Goal: Task Accomplishment & Management: Manage account settings

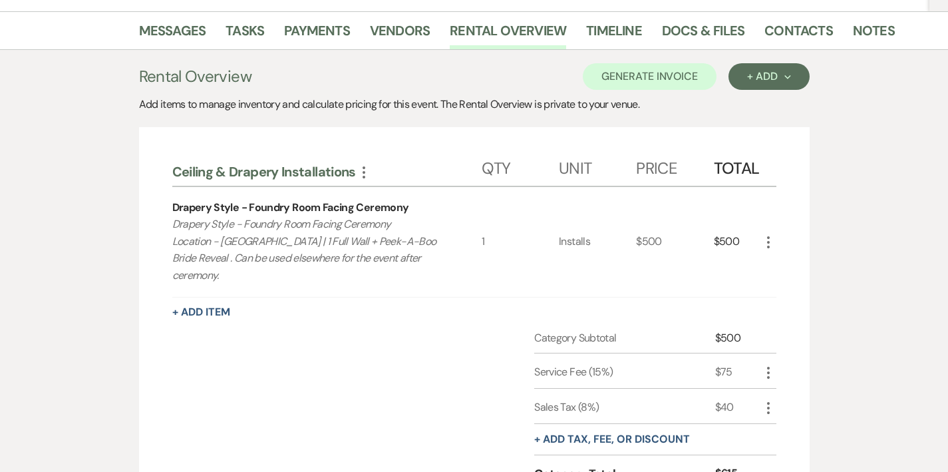
scroll to position [9, 0]
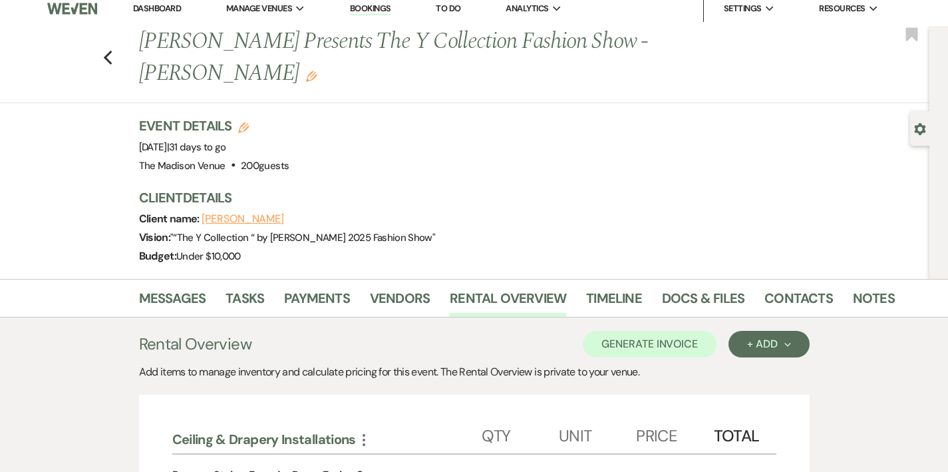
click at [169, 14] on li "Dashboard" at bounding box center [156, 8] width 61 height 27
click at [169, 7] on link "Dashboard" at bounding box center [157, 8] width 48 height 11
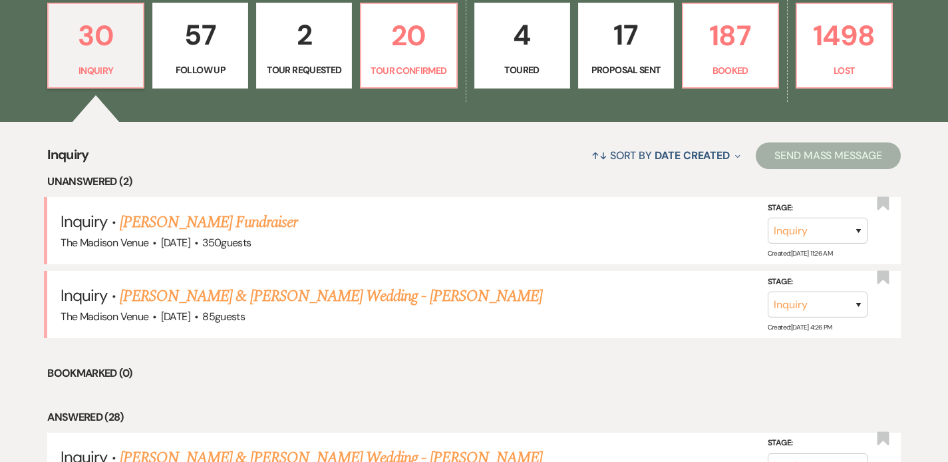
scroll to position [393, 0]
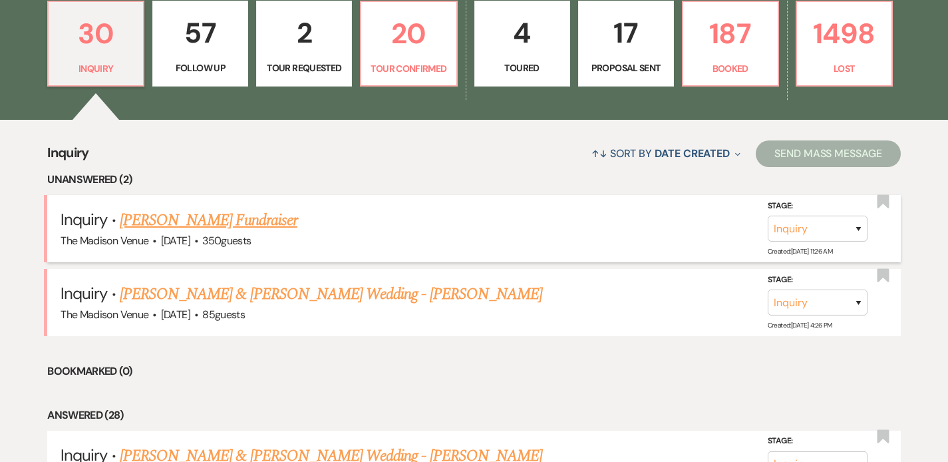
click at [234, 221] on link "[PERSON_NAME] Fundraiser" at bounding box center [209, 220] width 178 height 24
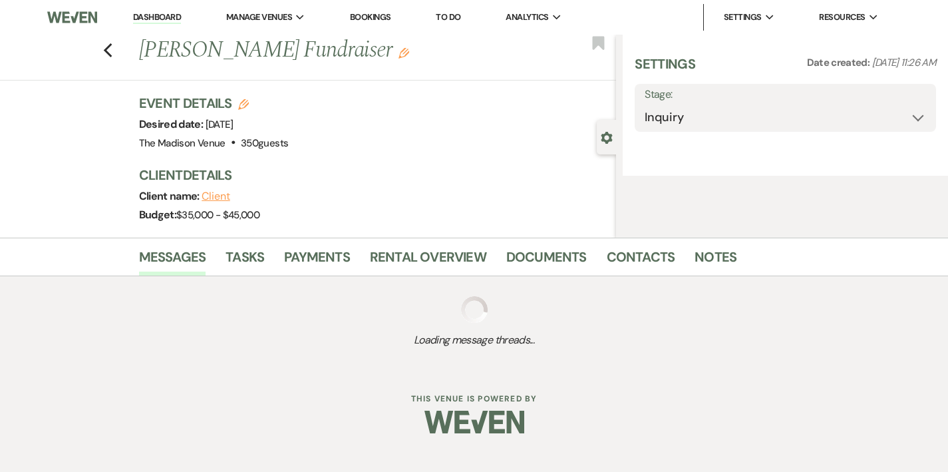
select select "5"
select select "20"
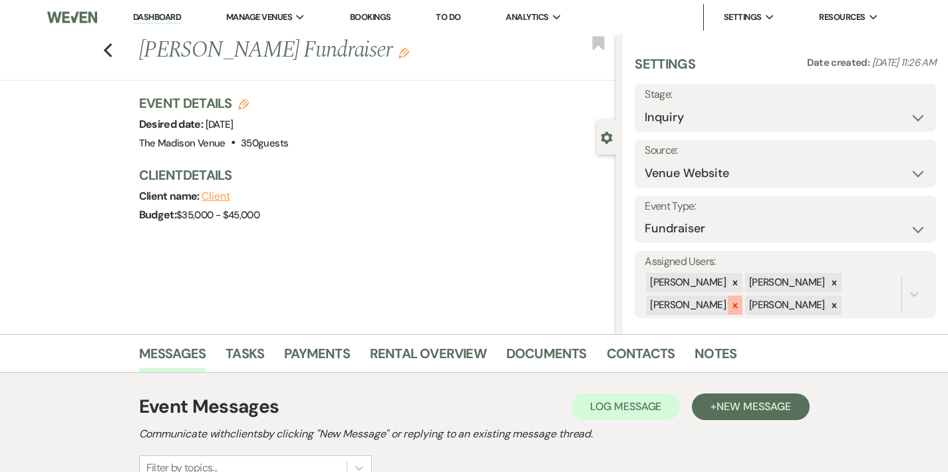
click at [743, 309] on div at bounding box center [735, 305] width 15 height 19
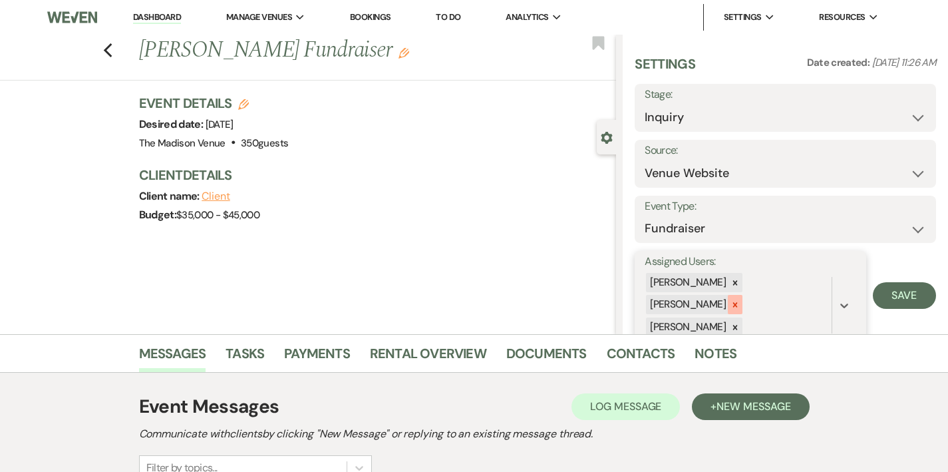
click at [740, 302] on icon at bounding box center [735, 304] width 9 height 9
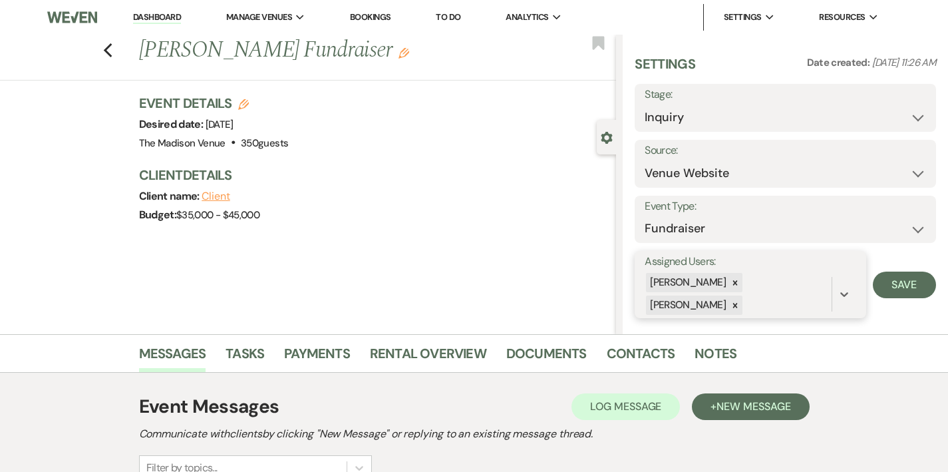
click at [740, 304] on icon at bounding box center [735, 305] width 9 height 9
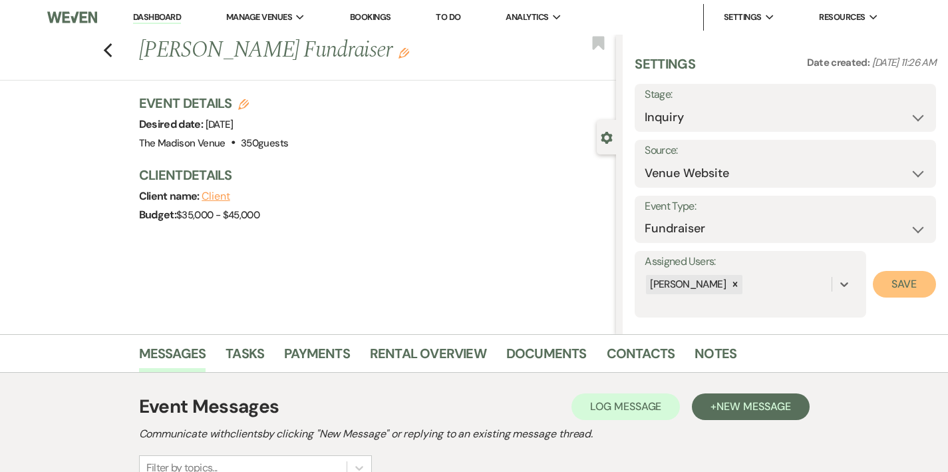
click at [921, 284] on button "Save" at bounding box center [904, 284] width 63 height 27
click at [340, 61] on h1 "[PERSON_NAME] Fundraiser Edit" at bounding box center [327, 51] width 377 height 32
click at [399, 51] on icon "Edit" at bounding box center [404, 53] width 11 height 11
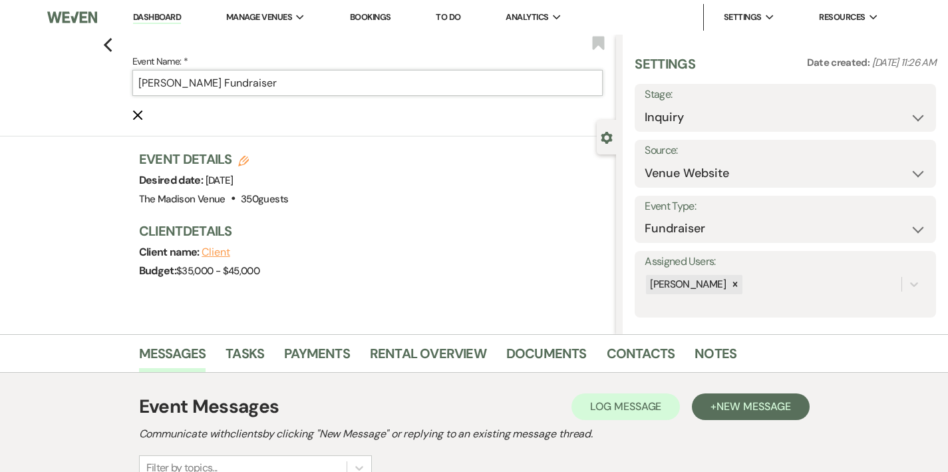
click at [360, 83] on input "[PERSON_NAME] Fundraiser" at bounding box center [367, 83] width 471 height 26
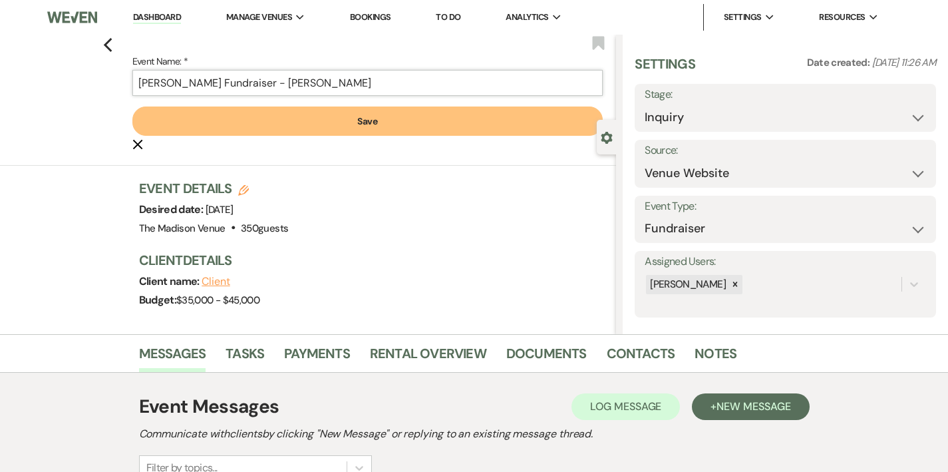
type input "[PERSON_NAME] Fundraiser - [PERSON_NAME]"
click at [132, 106] on button "Save" at bounding box center [367, 120] width 471 height 29
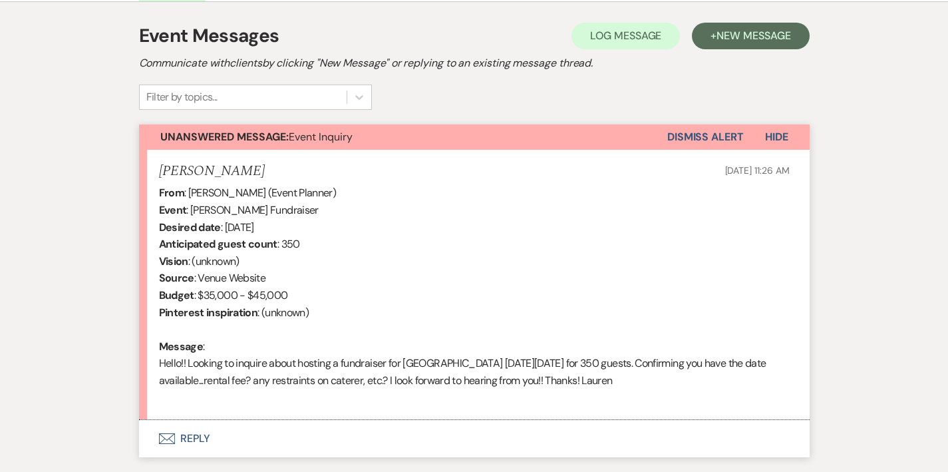
scroll to position [462, 0]
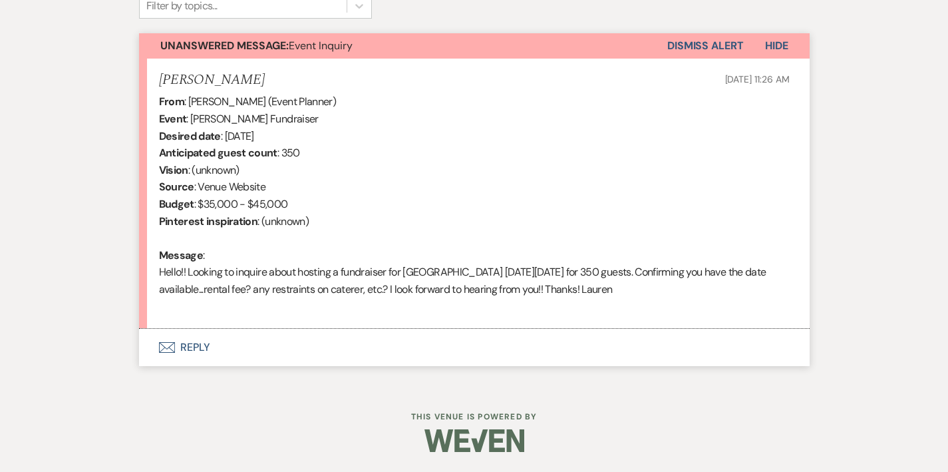
click at [146, 345] on button "Envelope Reply" at bounding box center [474, 347] width 671 height 37
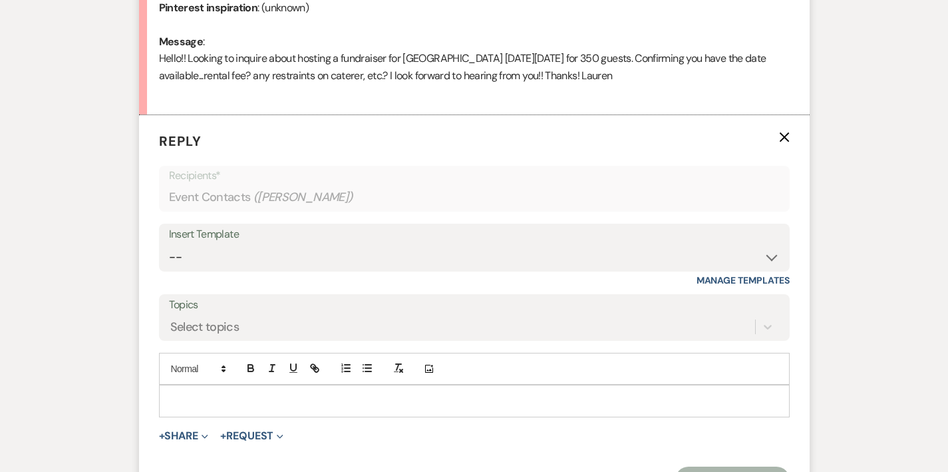
scroll to position [692, 0]
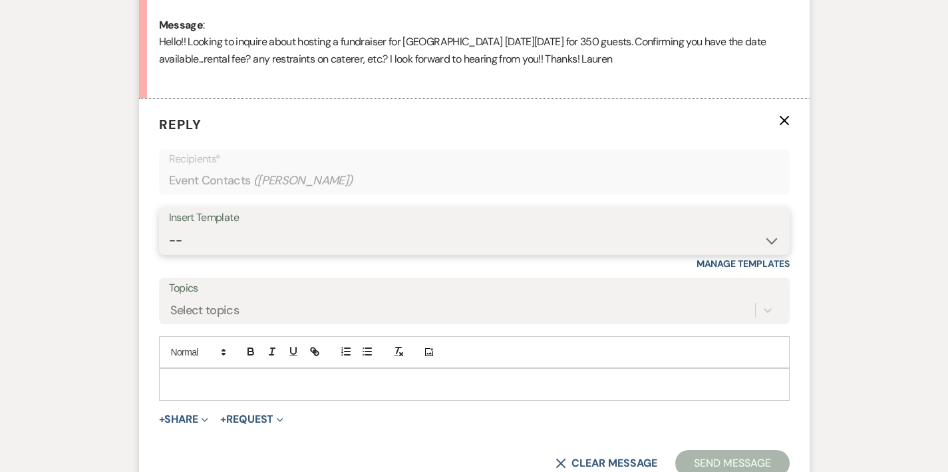
click at [185, 229] on select "-- Weven Planning Portal Introduction (Booked Events) Corporate Lead Follow Up …" at bounding box center [474, 241] width 611 height 26
select select "4630"
click at [169, 228] on select "-- Weven Planning Portal Introduction (Booked Events) Corporate Lead Follow Up …" at bounding box center [474, 241] width 611 height 26
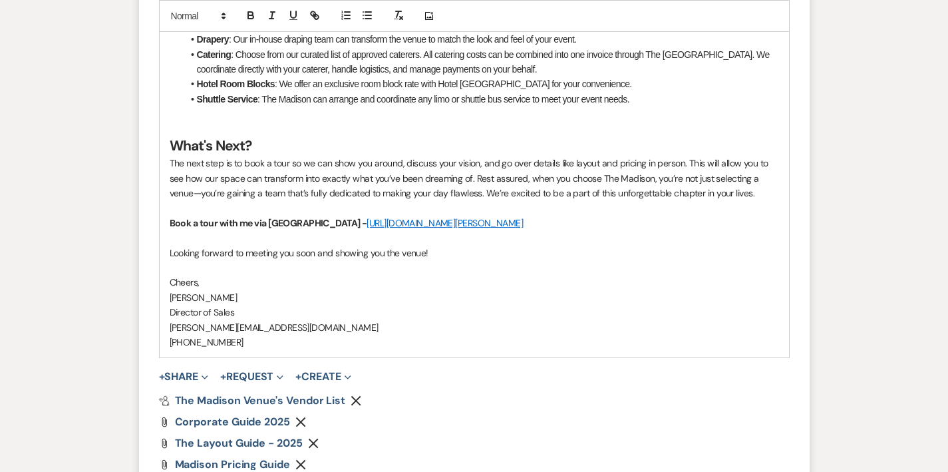
scroll to position [1912, 0]
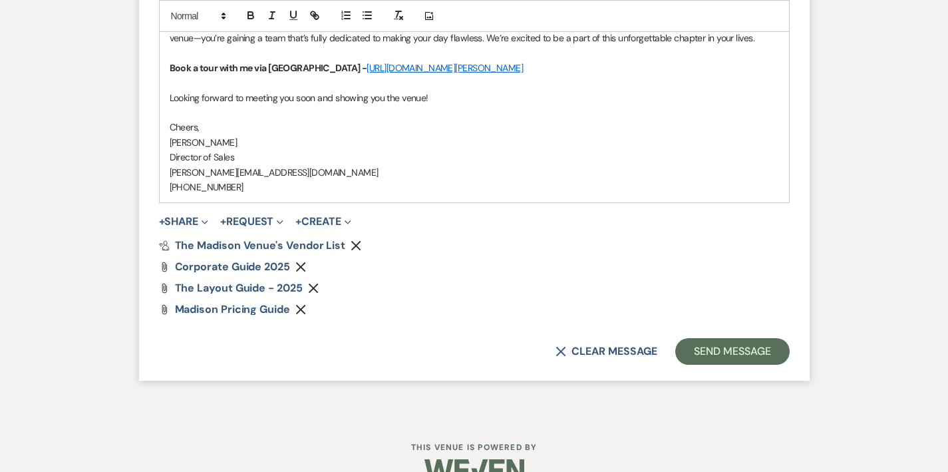
click at [296, 305] on use "button" at bounding box center [301, 310] width 10 height 10
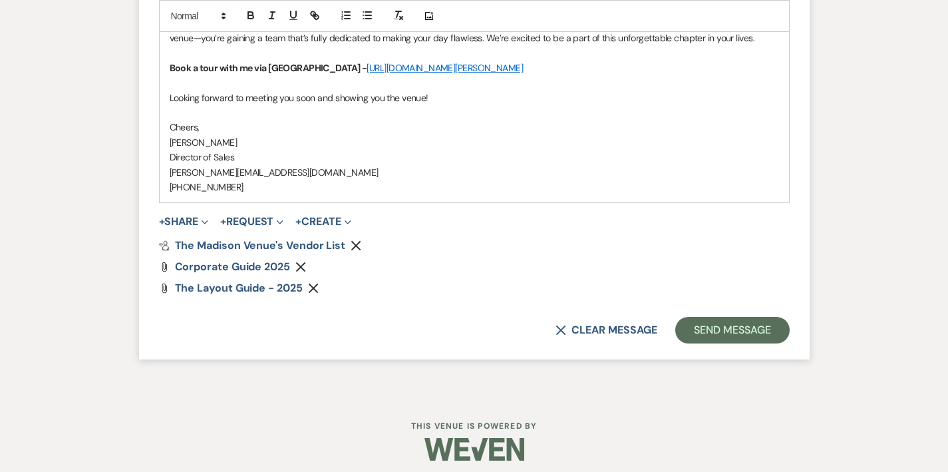
scroll to position [1891, 0]
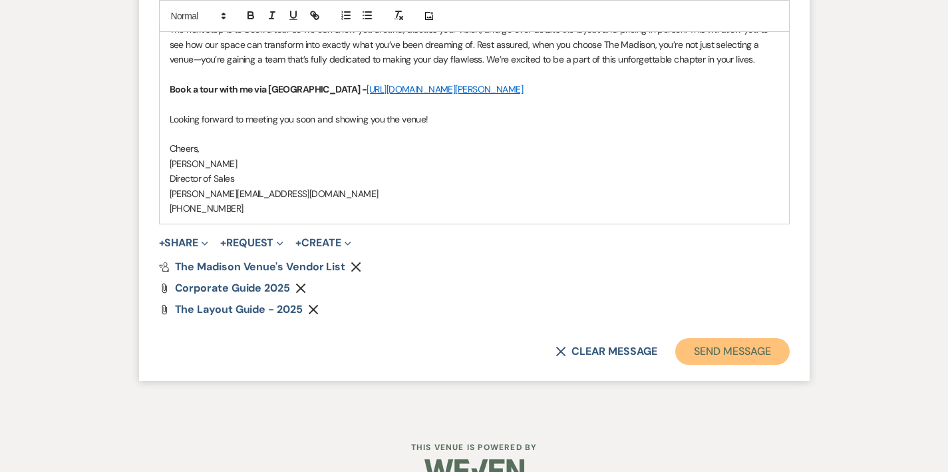
click at [769, 338] on button "Send Message" at bounding box center [733, 351] width 114 height 27
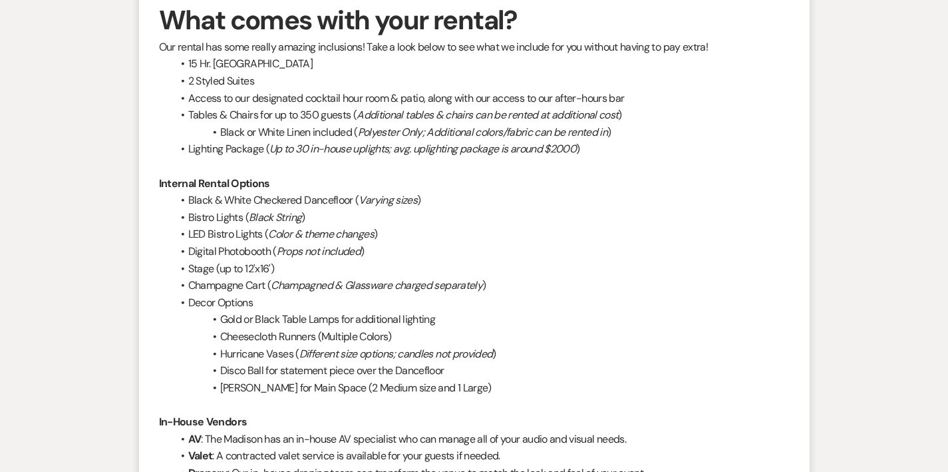
scroll to position [0, 0]
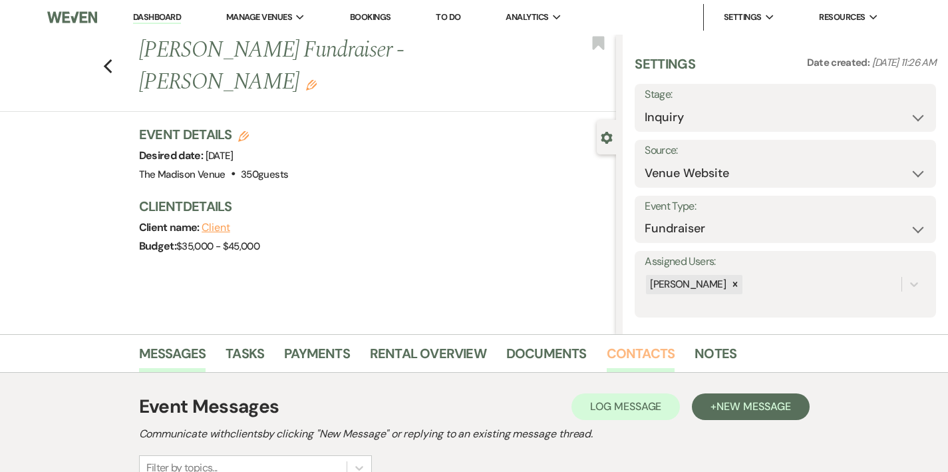
click at [607, 359] on link "Contacts" at bounding box center [641, 357] width 69 height 29
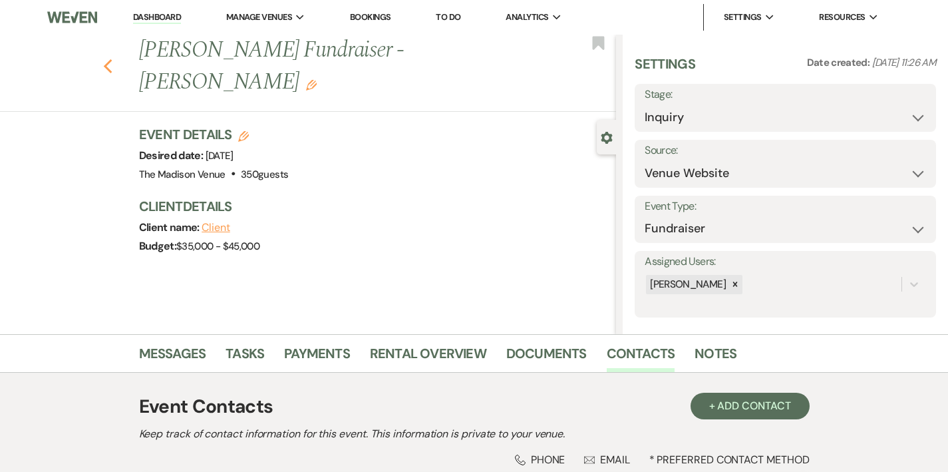
click at [103, 59] on icon "Previous" at bounding box center [108, 67] width 10 height 16
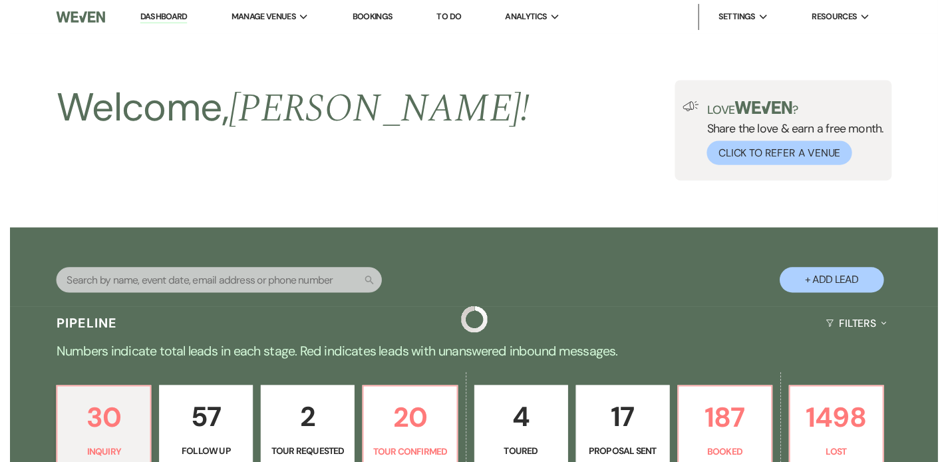
scroll to position [393, 0]
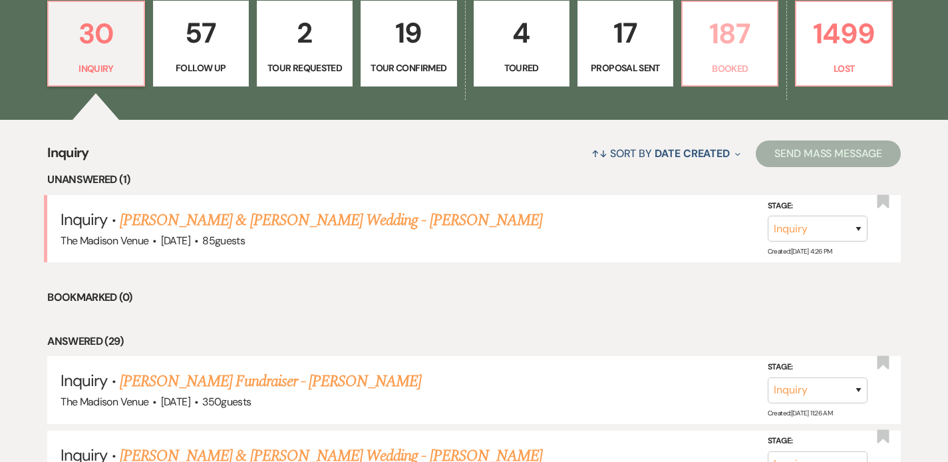
click at [740, 65] on p "Booked" at bounding box center [730, 68] width 79 height 15
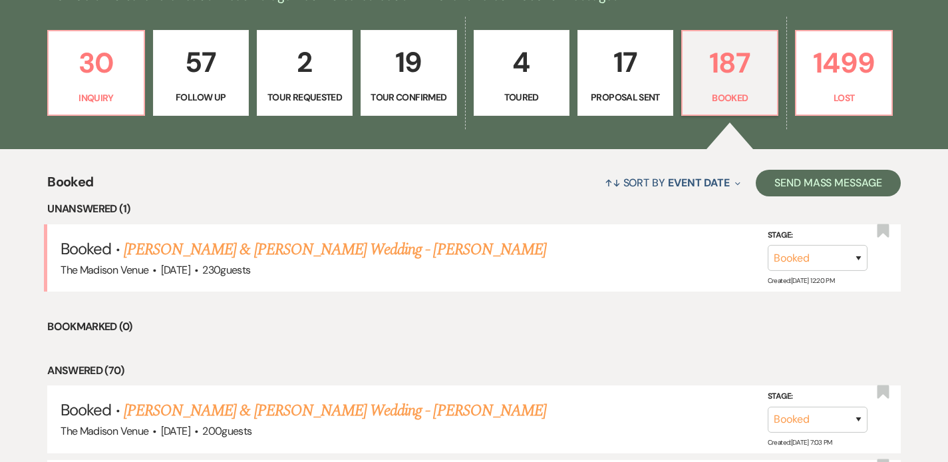
scroll to position [339, 0]
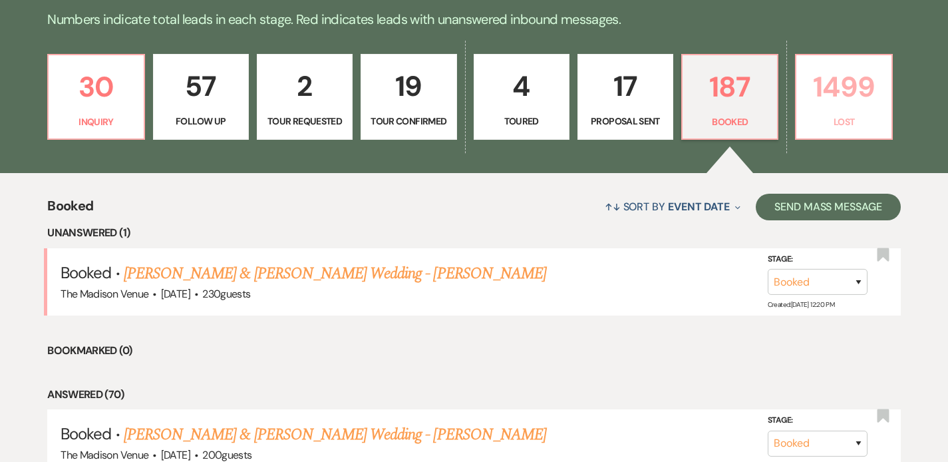
click at [815, 132] on link "1499 Lost" at bounding box center [843, 97] width 97 height 87
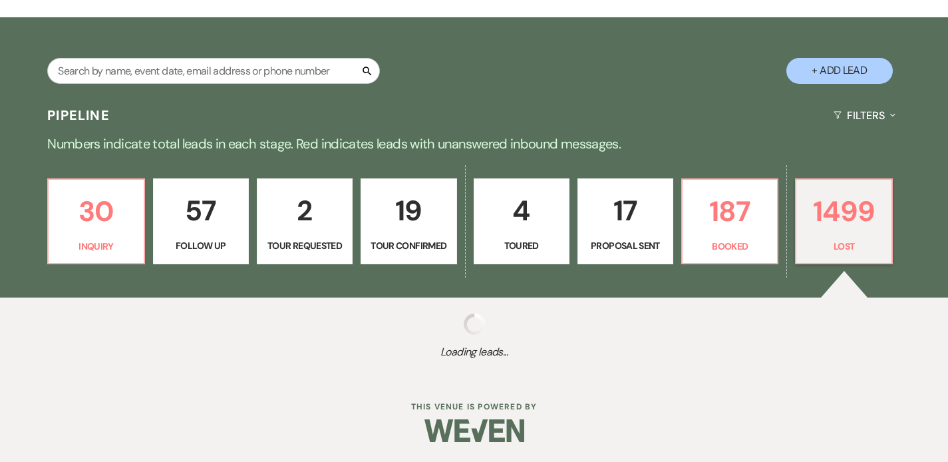
select select "8"
select select "5"
select select "8"
select select "11"
select select "8"
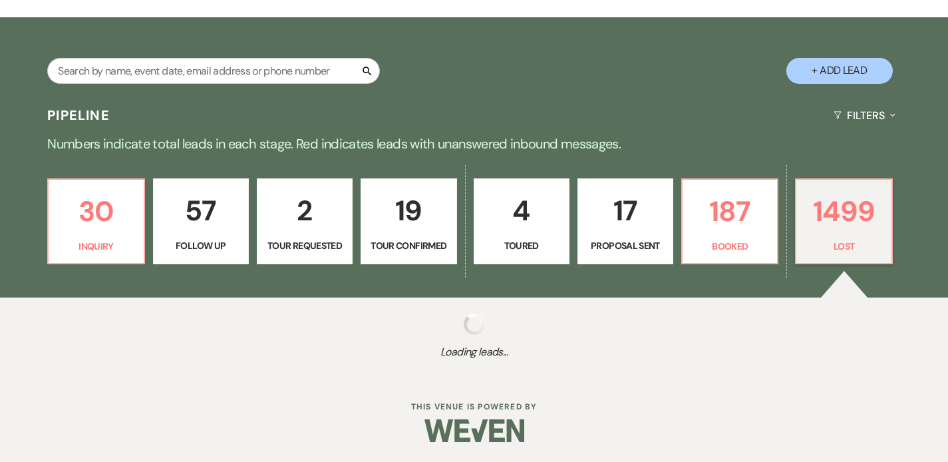
select select "11"
select select "8"
select select "10"
select select "8"
select select "1"
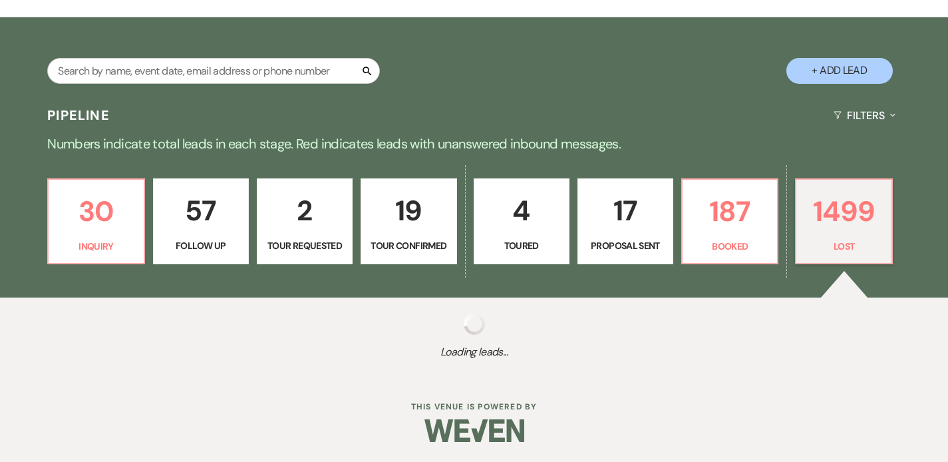
select select "8"
select select "1"
select select "8"
select select "6"
select select "8"
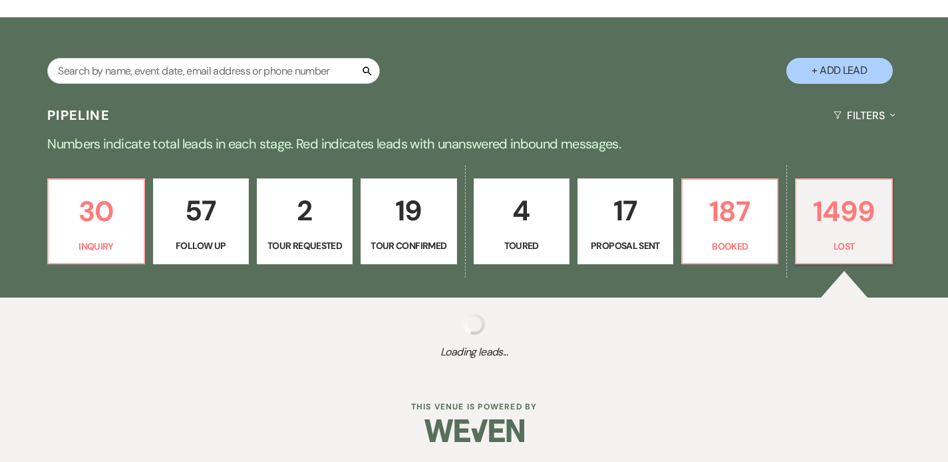
select select "7"
select select "8"
select select "6"
select select "8"
select select "6"
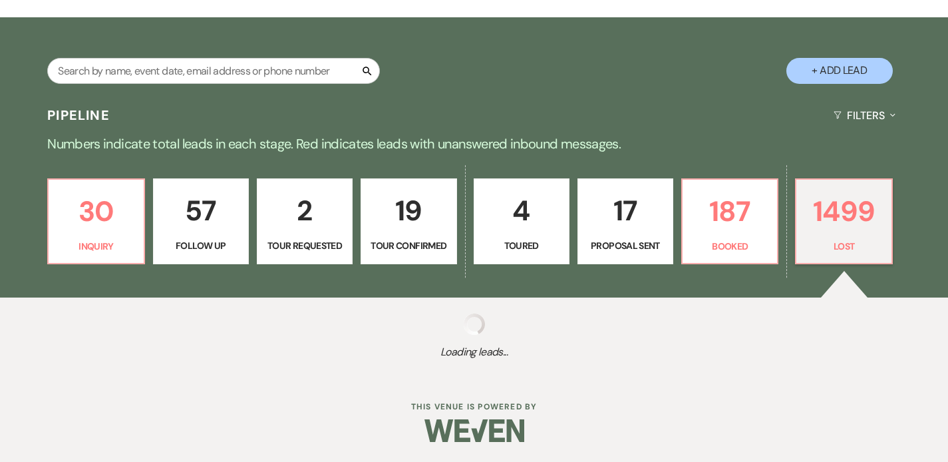
select select "8"
select select "1"
select select "8"
select select "1"
select select "8"
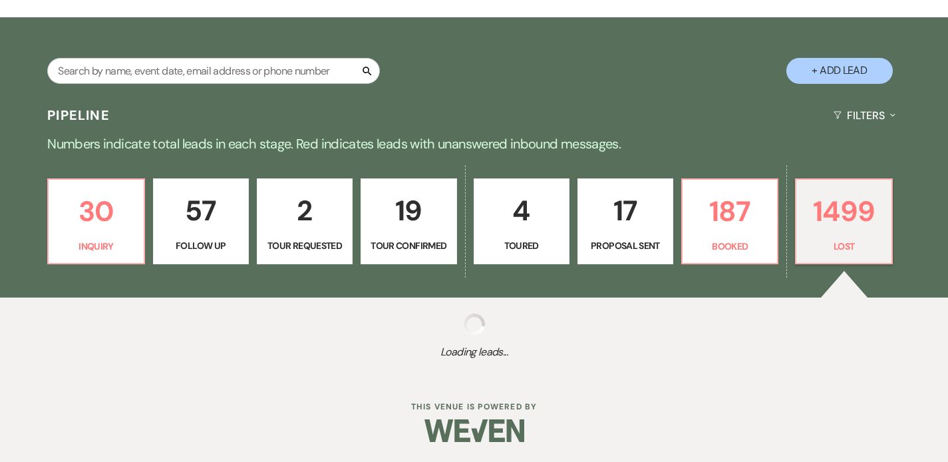
select select "5"
select select "8"
select select "10"
select select "8"
select select "1"
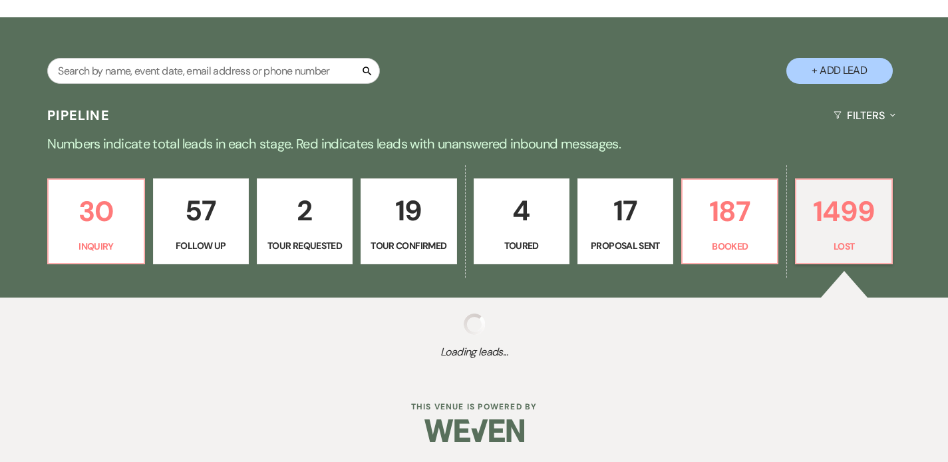
select select "8"
select select "7"
select select "8"
select select "10"
select select "8"
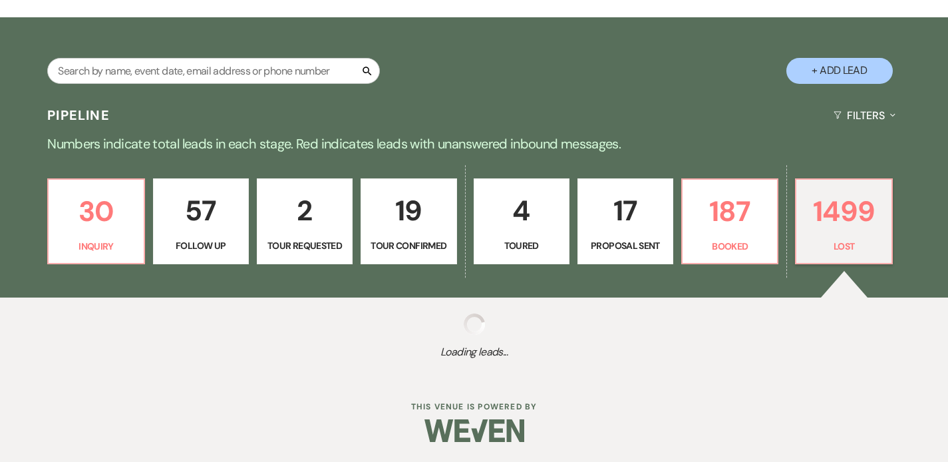
select select "6"
select select "8"
select select "6"
select select "8"
select select "6"
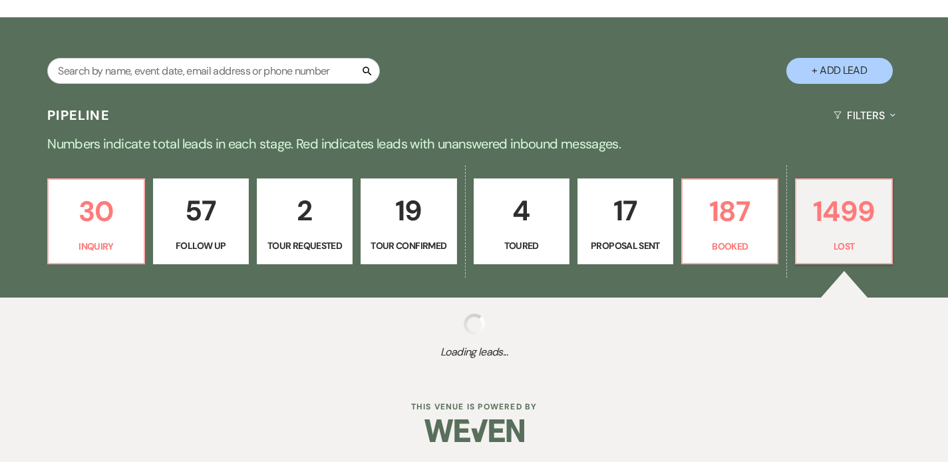
select select "8"
select select "5"
select select "8"
select select "10"
select select "8"
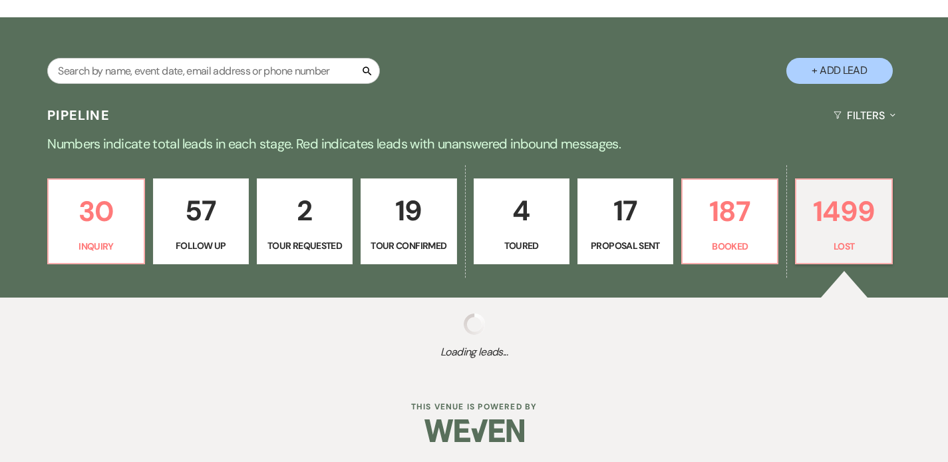
select select "8"
select select "5"
select select "8"
select select "5"
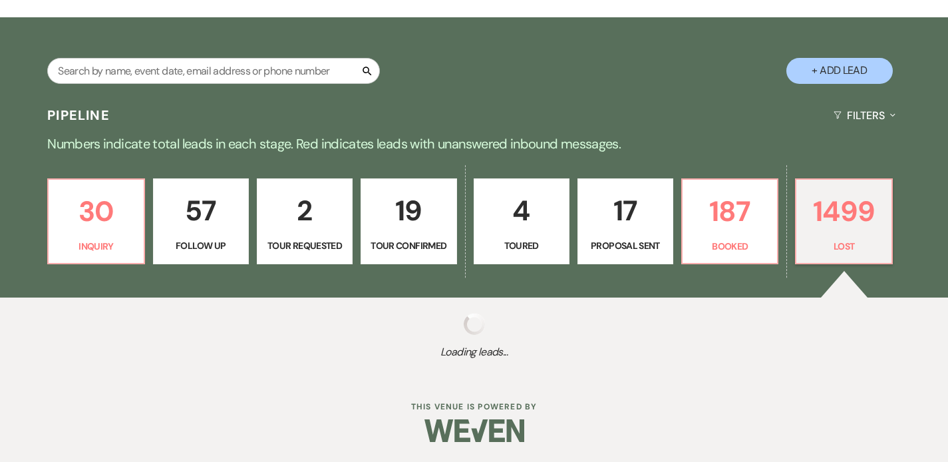
select select "8"
select select "5"
select select "8"
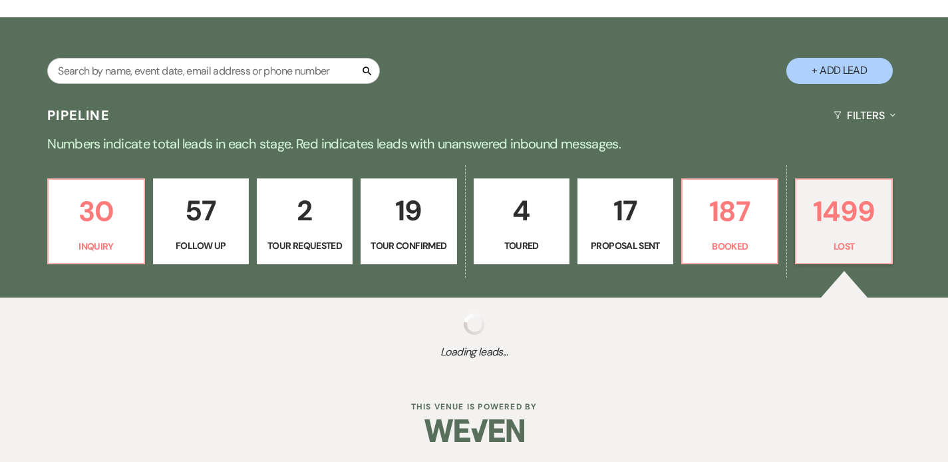
select select "8"
select select "5"
select select "8"
select select "6"
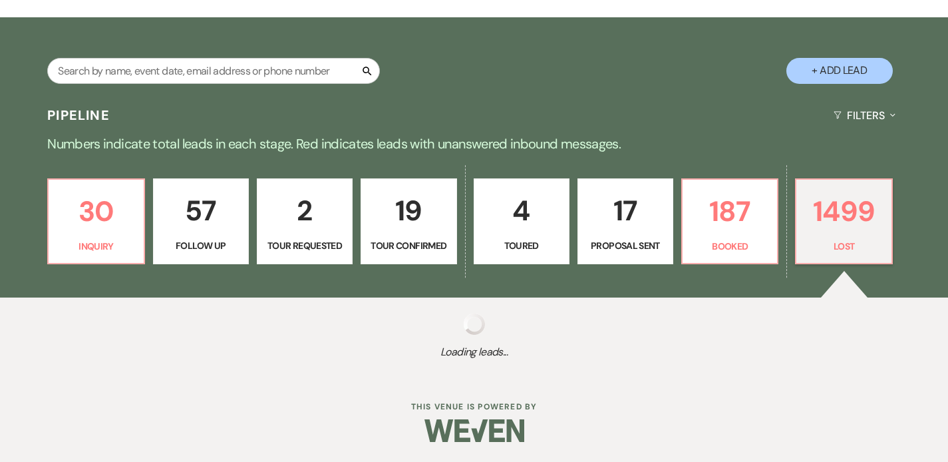
select select "8"
select select "5"
select select "8"
select select "5"
select select "8"
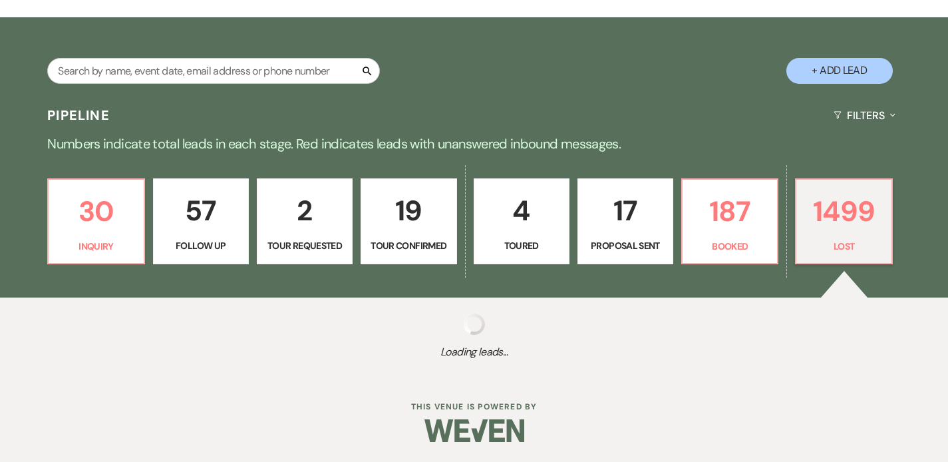
select select "8"
select select "5"
select select "8"
select select "10"
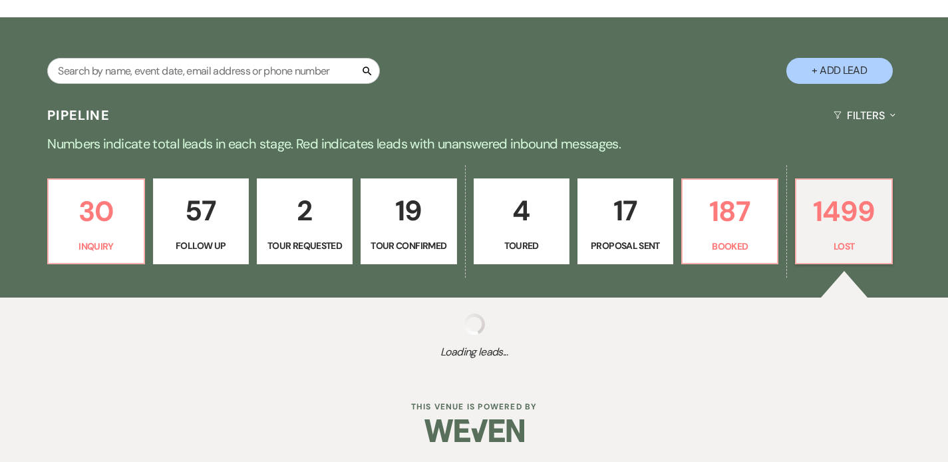
select select "8"
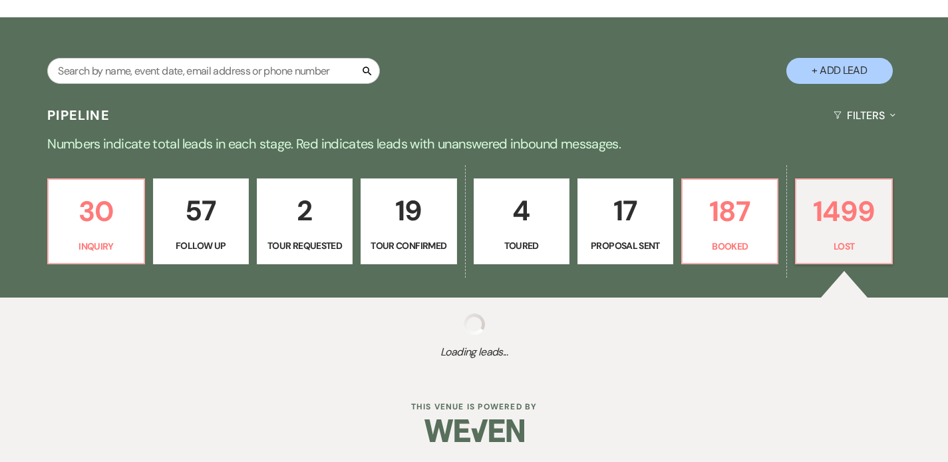
select select "5"
select select "8"
select select "5"
select select "8"
select select "5"
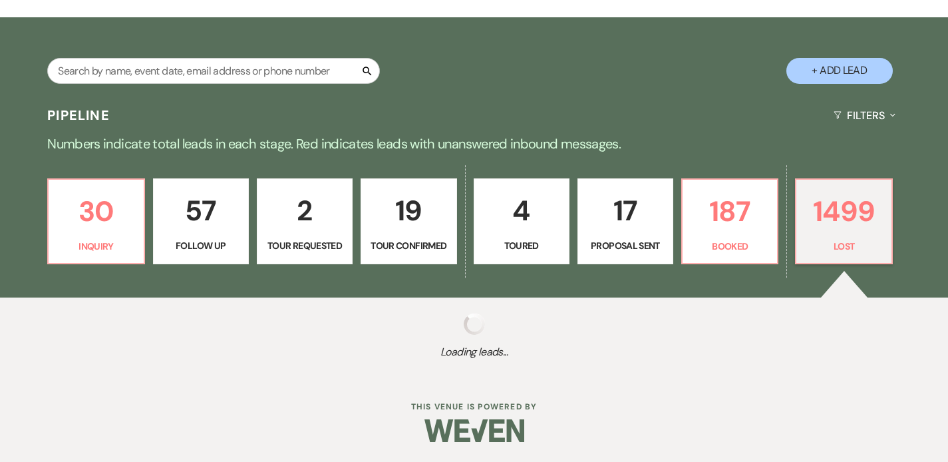
select select "8"
select select "5"
select select "8"
select select "7"
select select "8"
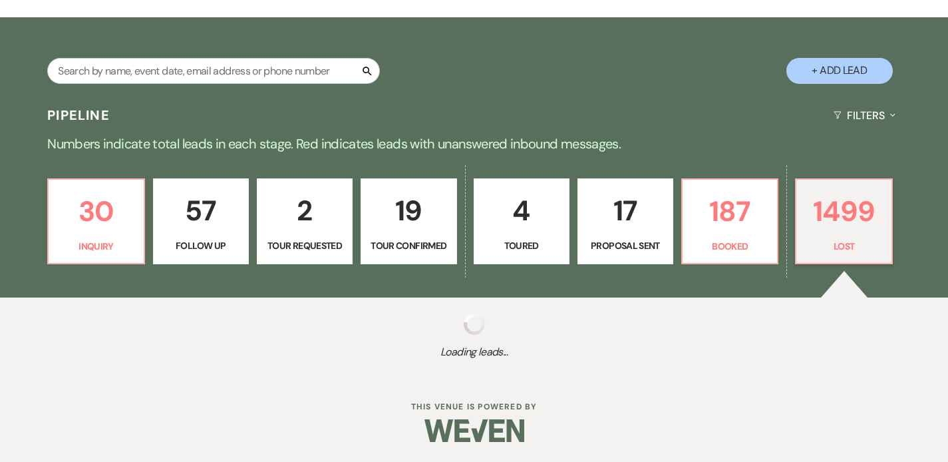
select select "5"
select select "8"
select select "10"
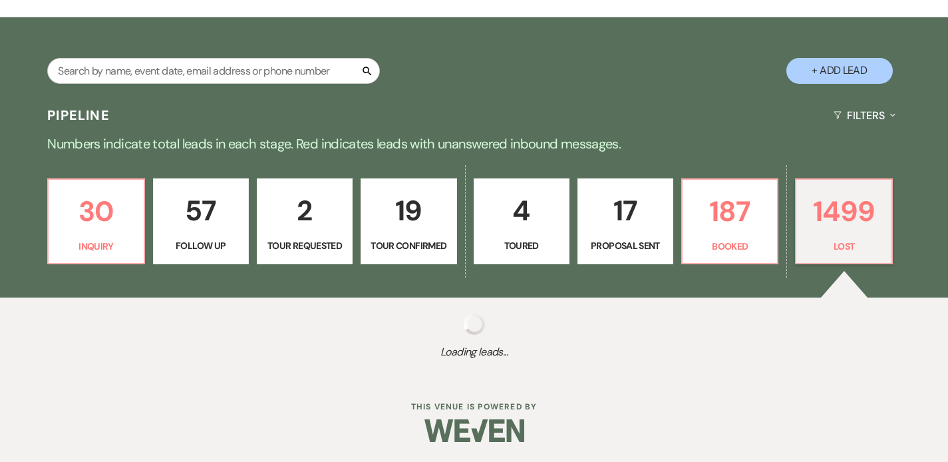
select select "8"
select select "6"
select select "8"
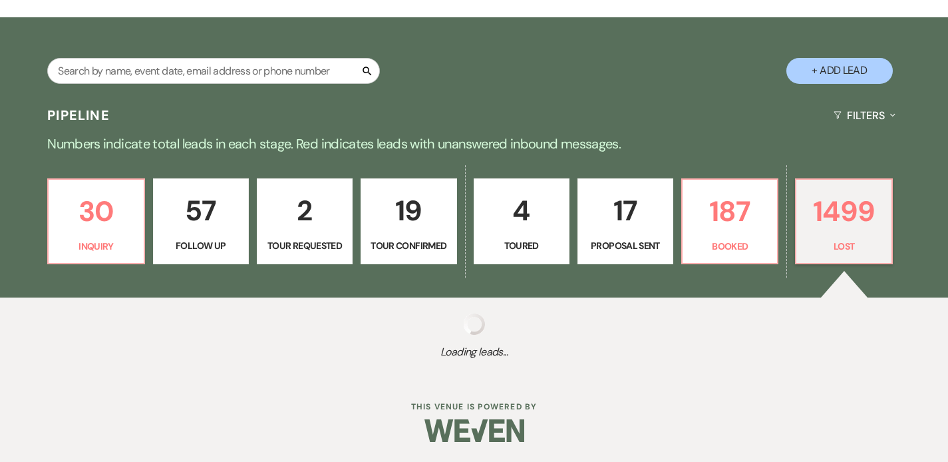
select select "8"
select select "5"
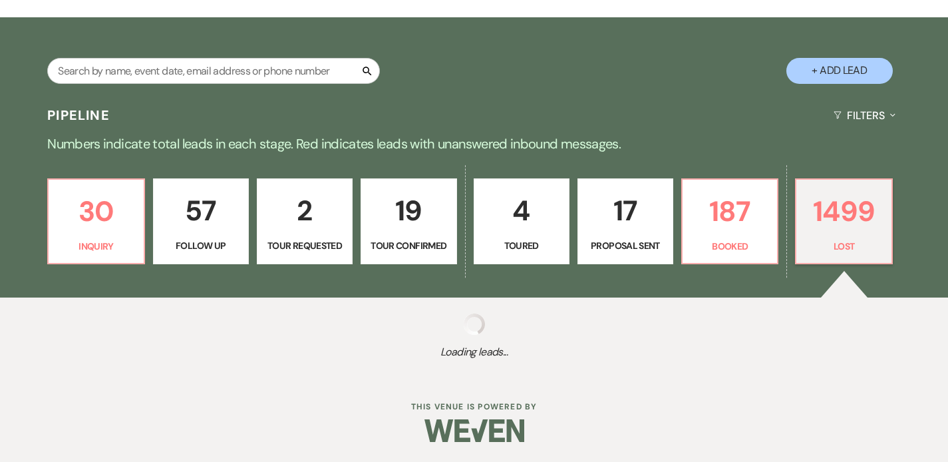
select select "8"
select select "10"
select select "8"
select select "5"
select select "8"
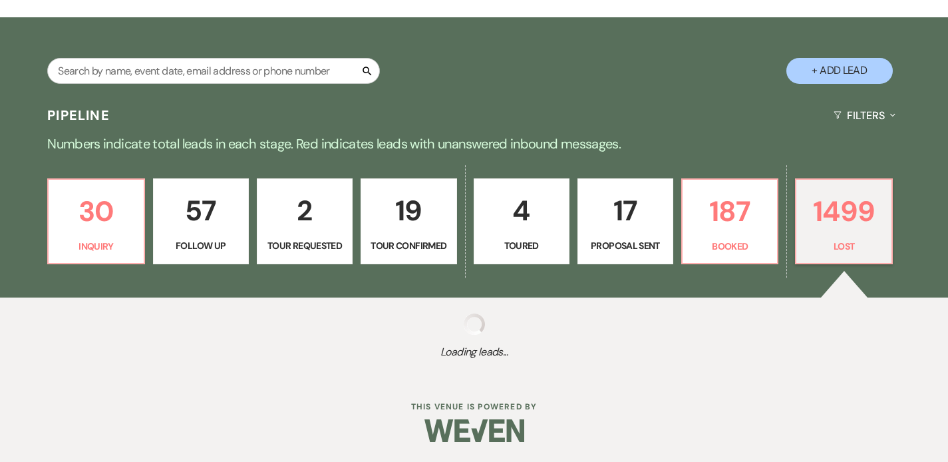
select select "5"
select select "8"
select select "5"
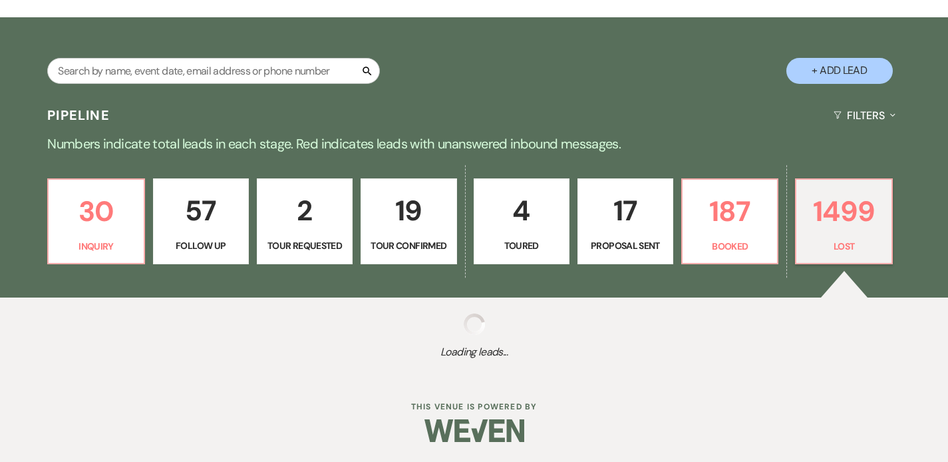
select select "8"
select select "5"
select select "8"
select select "5"
select select "8"
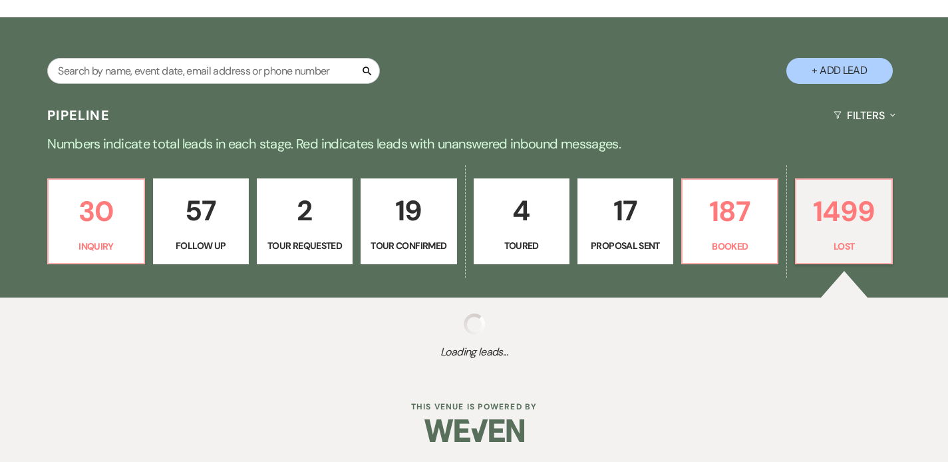
select select "5"
select select "8"
select select "6"
select select "8"
select select "10"
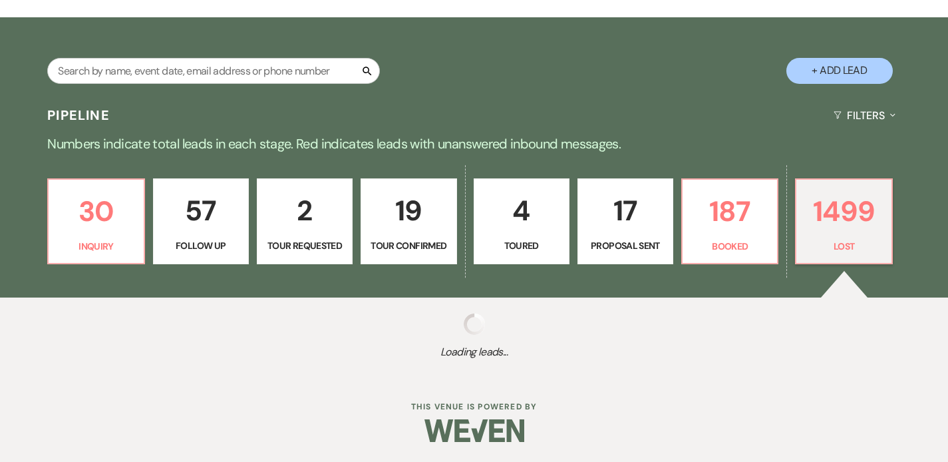
select select "8"
select select "10"
select select "8"
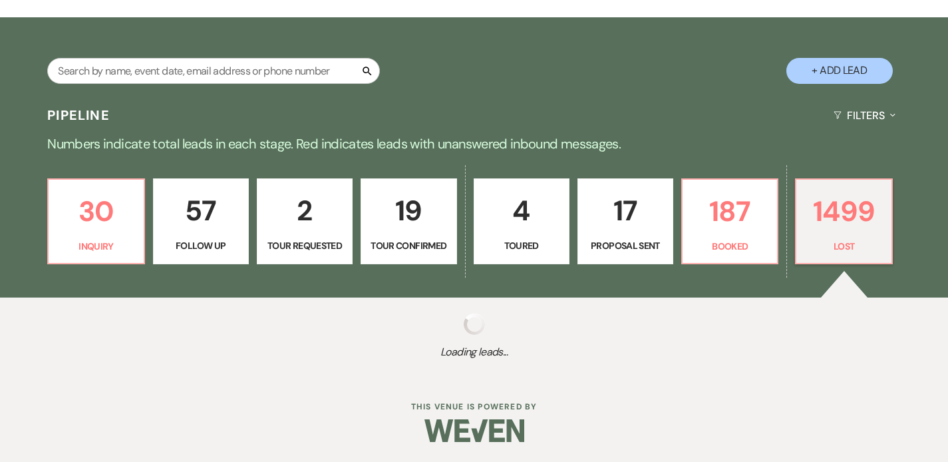
select select "5"
select select "8"
select select "6"
select select "8"
select select "5"
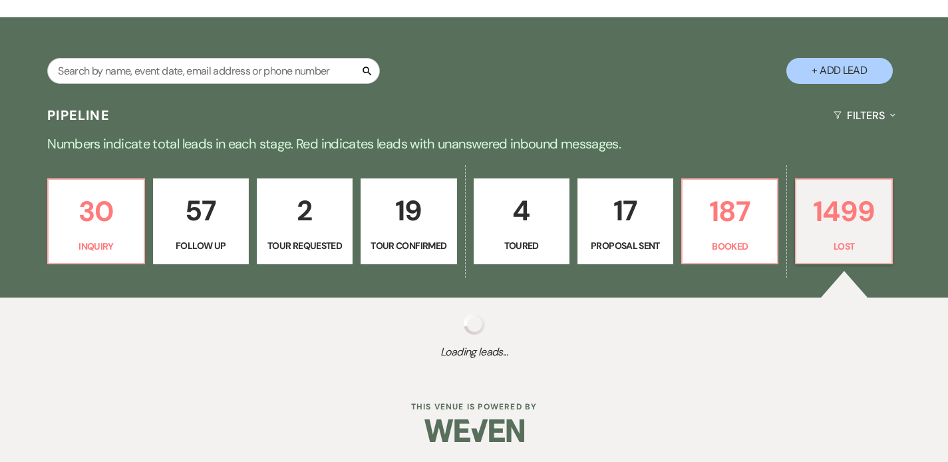
select select "8"
select select "1"
select select "8"
select select "5"
select select "8"
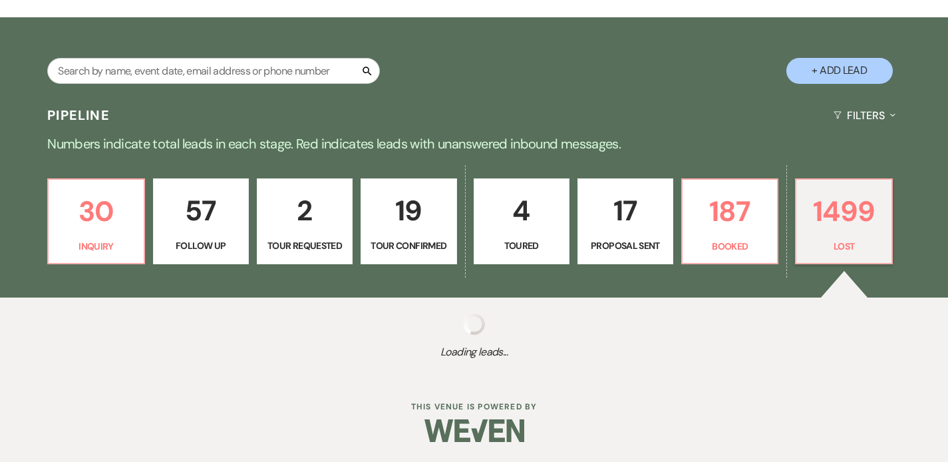
select select "7"
select select "8"
select select "5"
select select "8"
select select "6"
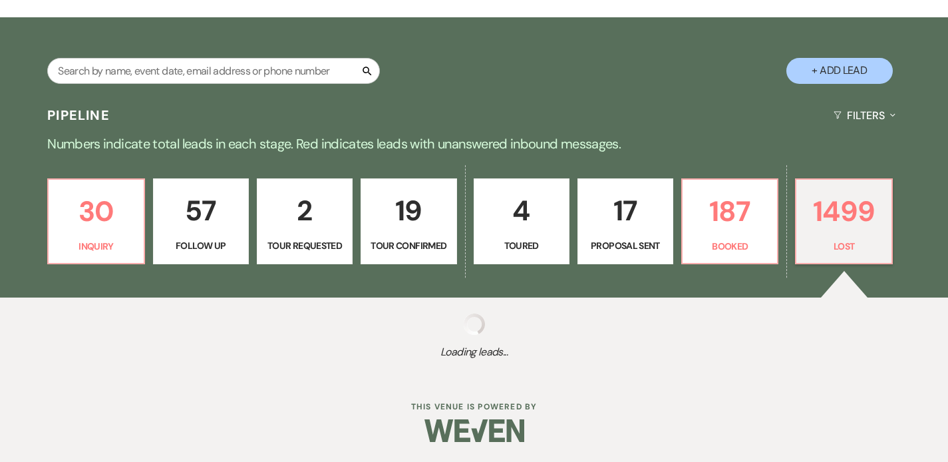
select select "8"
select select "6"
select select "8"
select select "5"
select select "8"
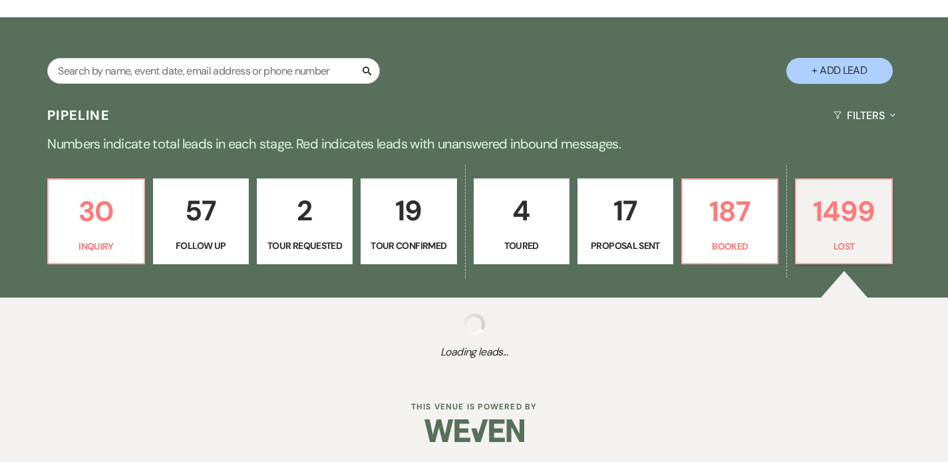
select select "5"
select select "8"
select select "5"
select select "8"
select select "5"
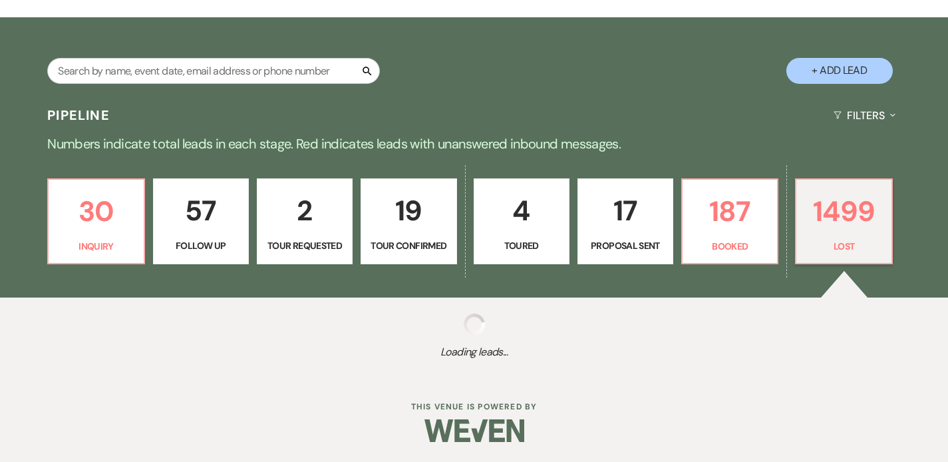
select select "8"
select select "5"
select select "8"
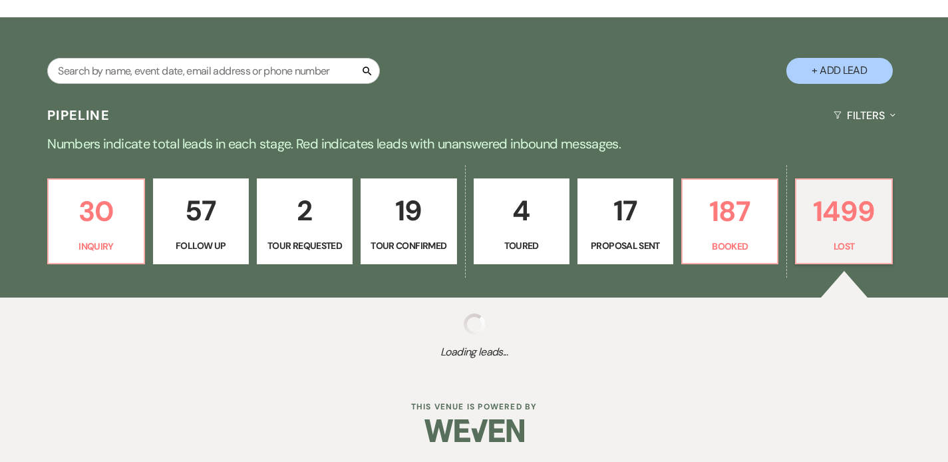
select select "6"
select select "8"
select select "5"
select select "8"
select select "5"
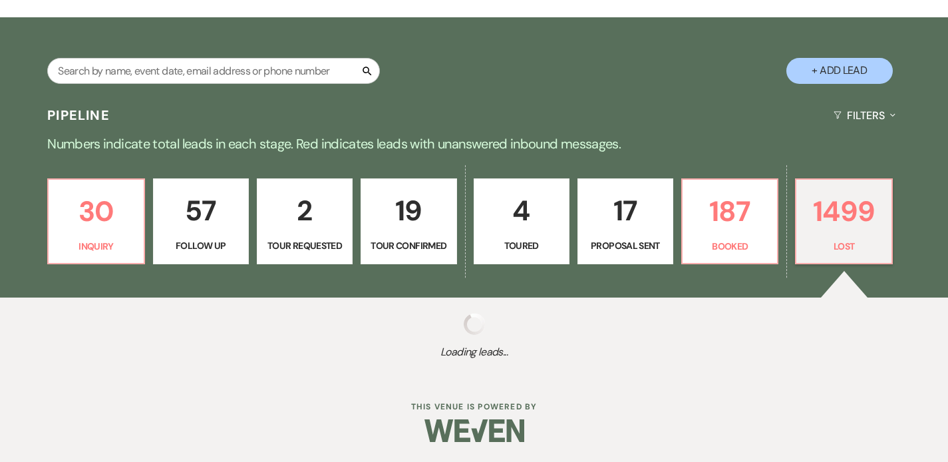
select select "8"
select select "10"
select select "8"
select select "5"
select select "8"
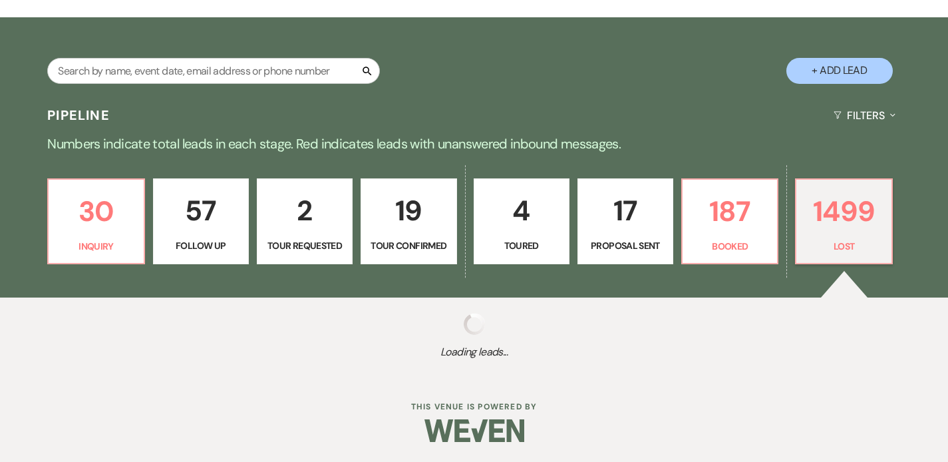
select select "5"
select select "8"
select select "5"
select select "8"
select select "1"
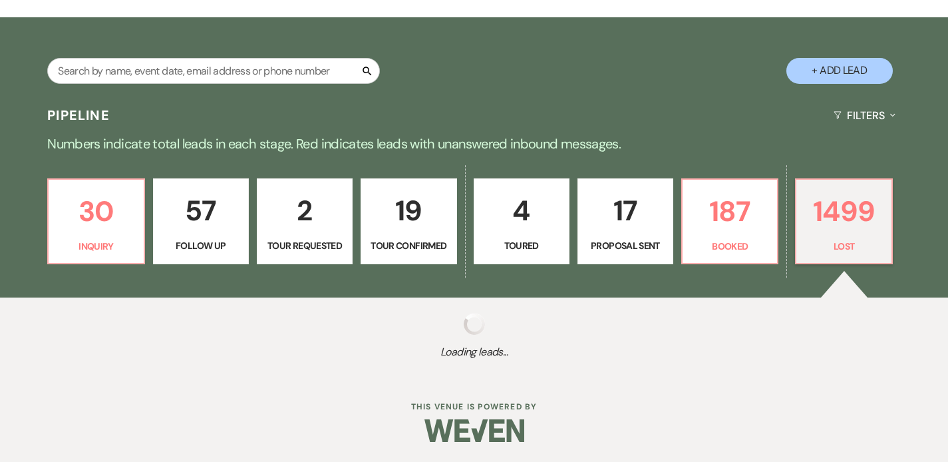
select select "8"
select select "1"
select select "8"
select select "5"
select select "8"
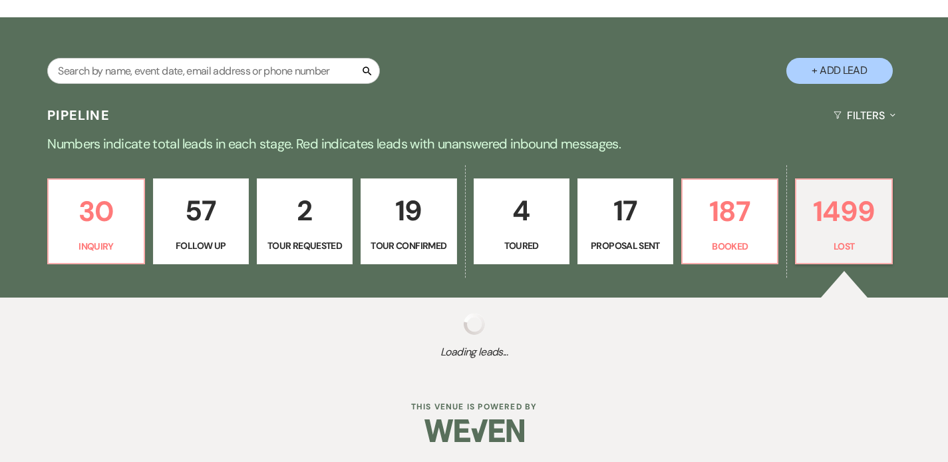
select select "6"
select select "8"
select select "10"
select select "8"
select select "5"
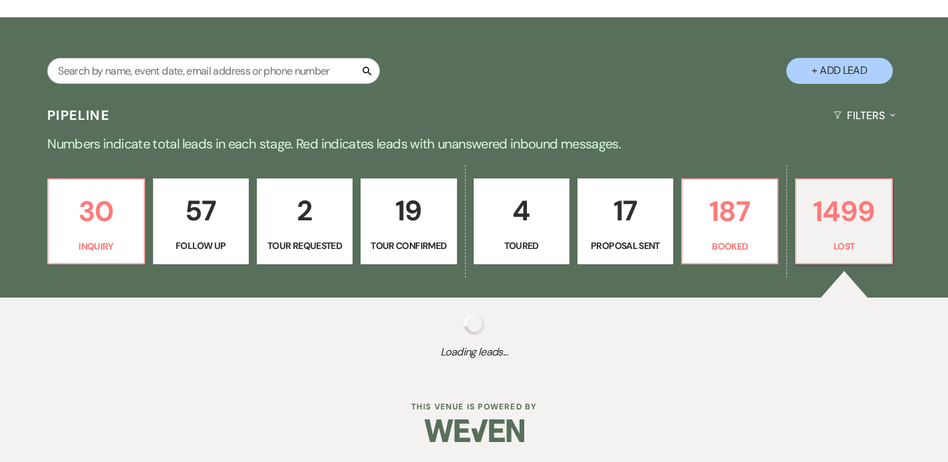
select select "8"
select select "6"
select select "8"
select select "5"
select select "8"
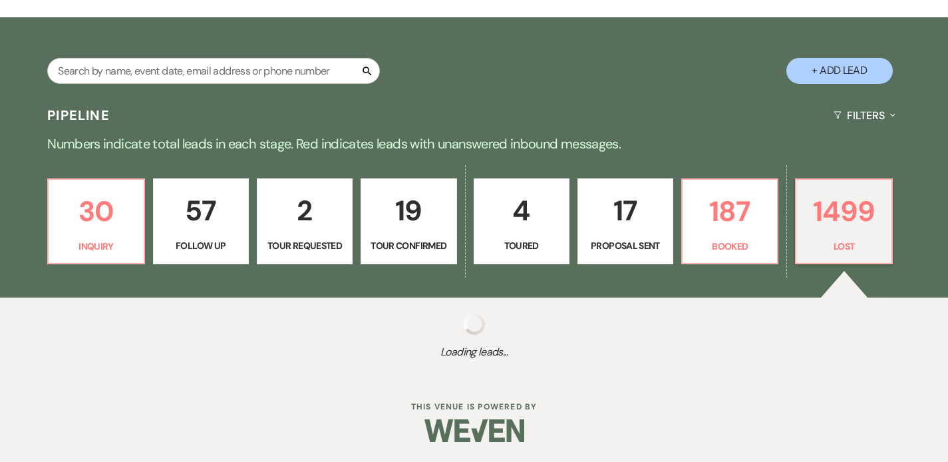
select select "6"
select select "8"
select select "5"
select select "8"
select select "5"
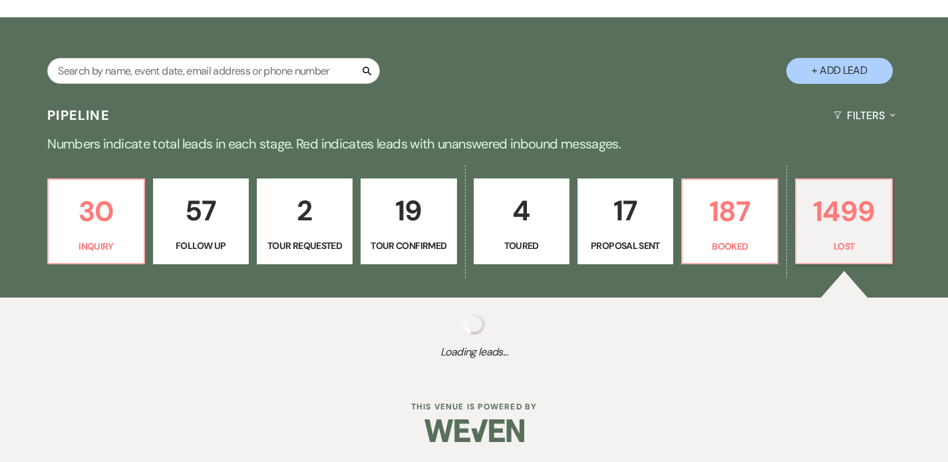
select select "8"
select select "5"
select select "8"
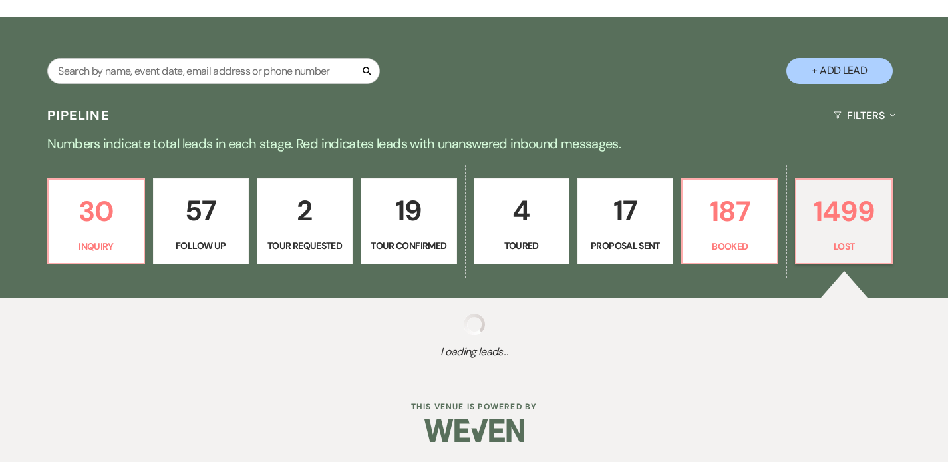
select select "8"
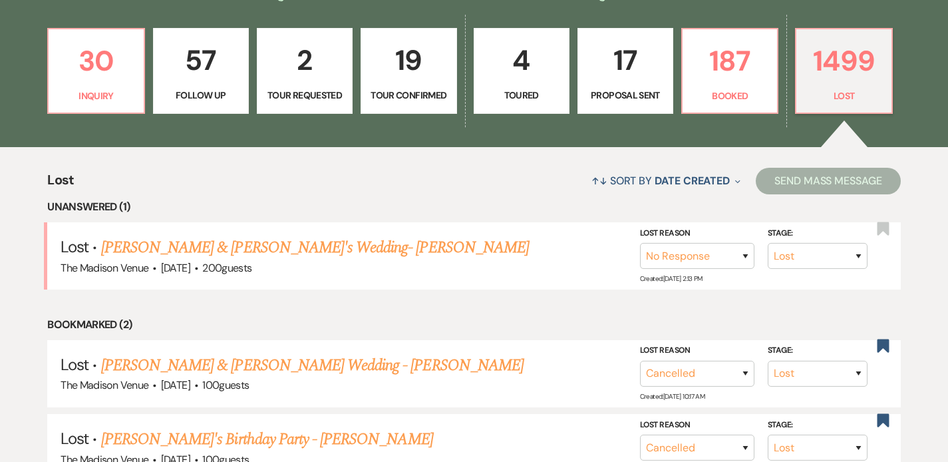
scroll to position [97, 0]
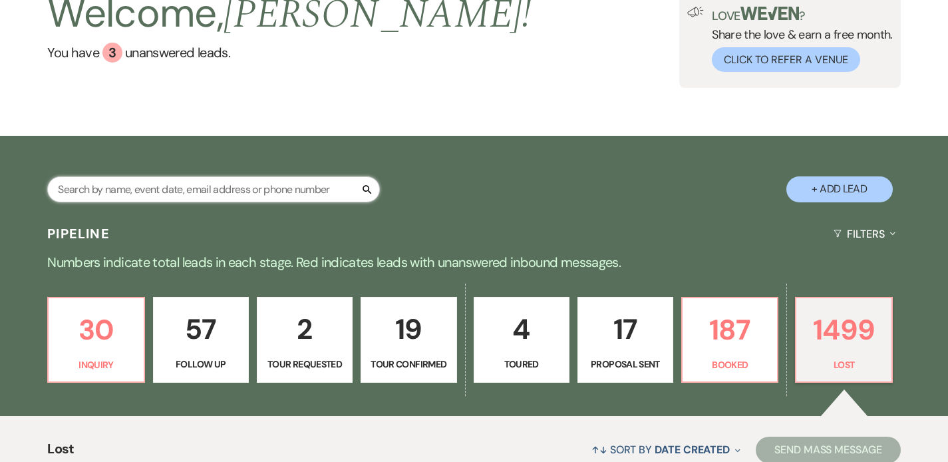
click at [166, 187] on input "text" at bounding box center [213, 189] width 333 height 26
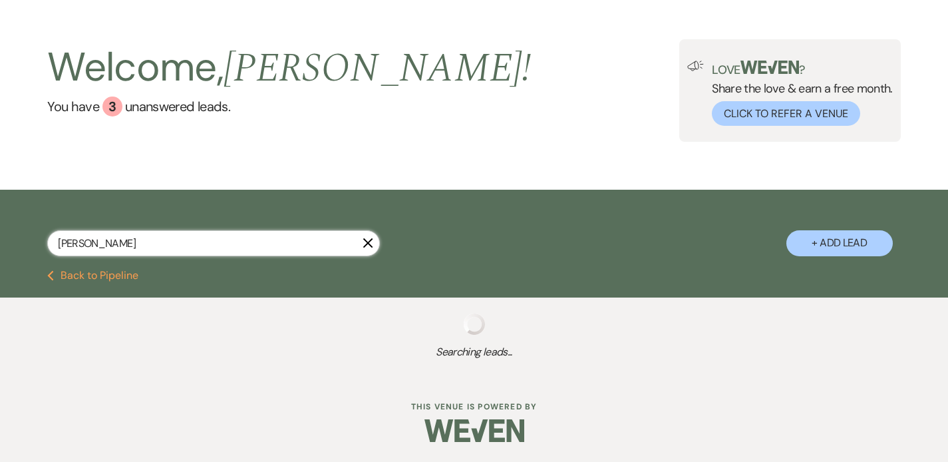
scroll to position [76, 0]
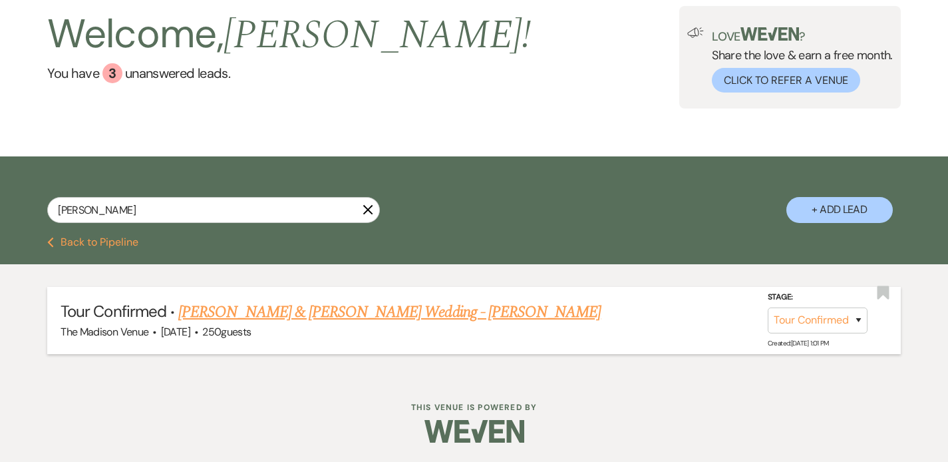
click at [348, 314] on link "[PERSON_NAME] & [PERSON_NAME] Wedding - [PERSON_NAME]" at bounding box center [389, 312] width 423 height 24
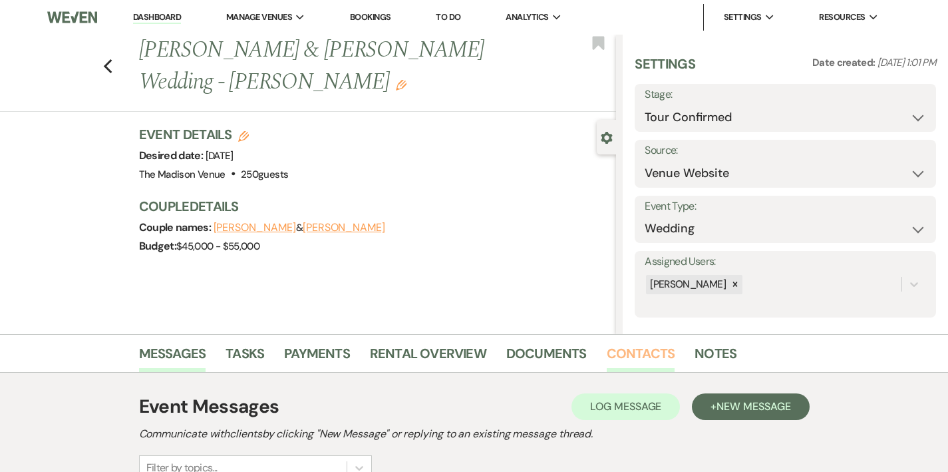
click at [607, 357] on link "Contacts" at bounding box center [641, 357] width 69 height 29
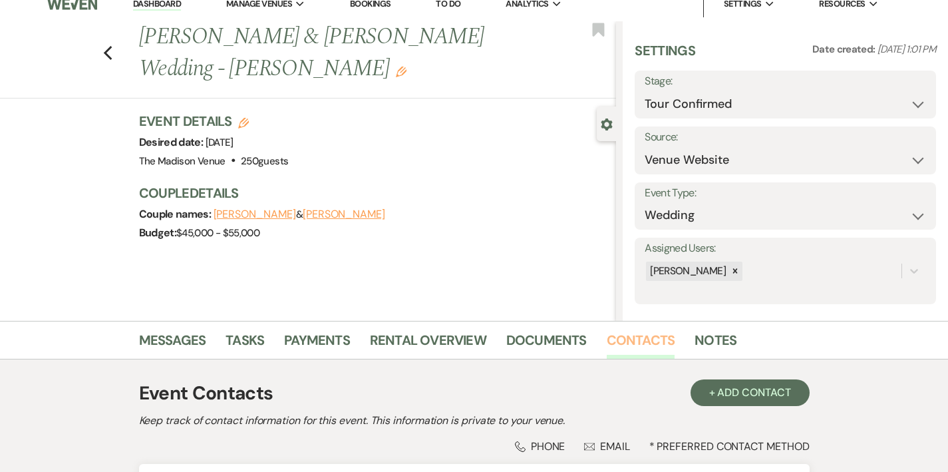
scroll to position [246, 0]
